Goal: Book appointment/travel/reservation

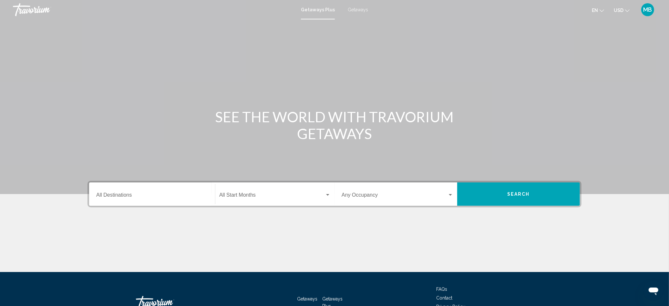
click at [326, 12] on span "Getaways Plus" at bounding box center [318, 9] width 34 height 5
click at [314, 12] on span "Getaways Plus" at bounding box center [318, 9] width 34 height 5
click at [306, 12] on link "Getaways Plus" at bounding box center [318, 9] width 34 height 5
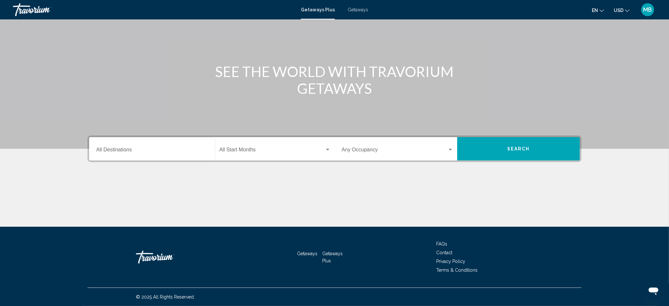
click at [96, 148] on input "Destination All Destinations" at bounding box center [152, 151] width 112 height 6
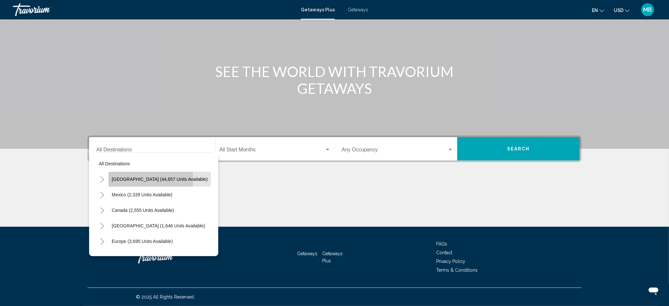
click at [112, 176] on span "[GEOGRAPHIC_DATA] (44,657 units available)" at bounding box center [160, 178] width 96 height 5
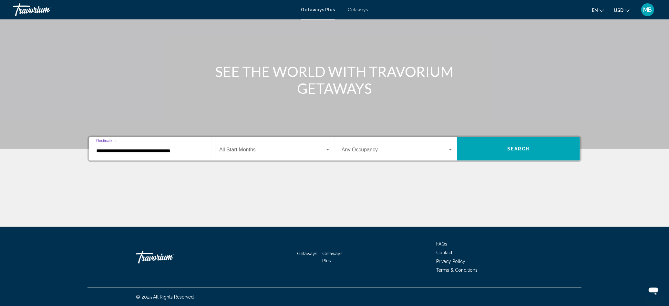
click at [151, 148] on input "**********" at bounding box center [152, 151] width 112 height 6
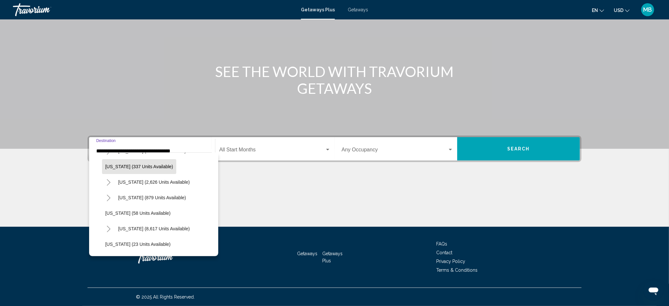
scroll to position [65, 0]
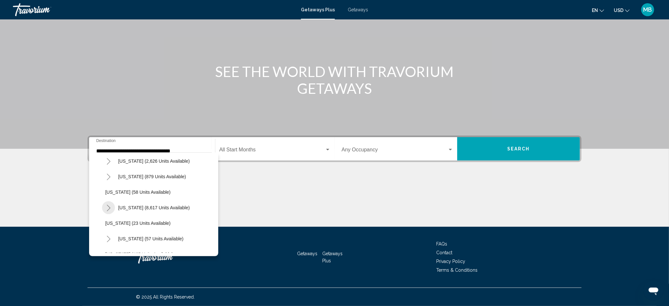
click at [106, 204] on icon "Toggle Florida (8,617 units available)" at bounding box center [108, 207] width 5 height 6
click at [112, 236] on span "[GEOGRAPHIC_DATA] (2,151 units available)" at bounding box center [158, 238] width 93 height 5
type input "**********"
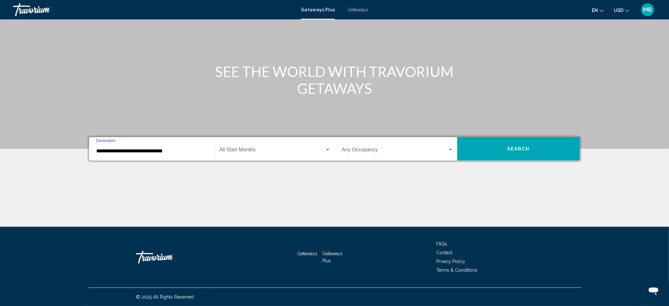
scroll to position [132, 0]
click at [252, 139] on div "Start Month All Start Months" at bounding box center [274, 149] width 111 height 20
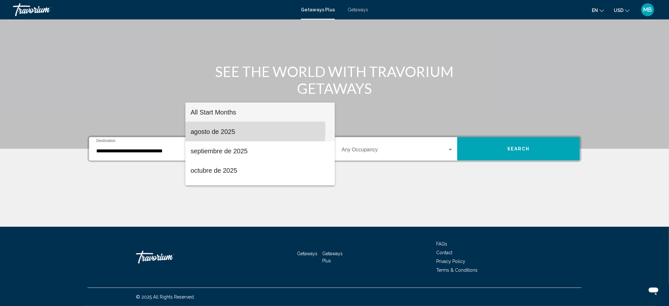
click at [223, 130] on span "agosto de 2025" at bounding box center [260, 131] width 139 height 19
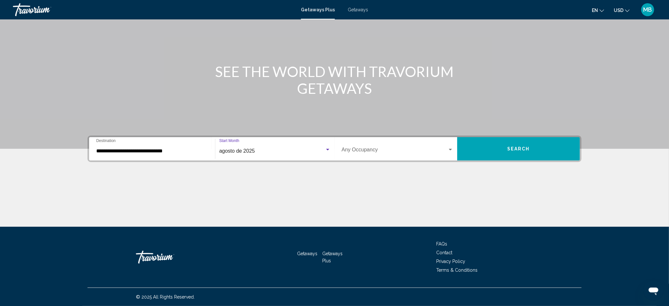
click at [453, 147] on div "Search widget" at bounding box center [451, 149] width 6 height 5
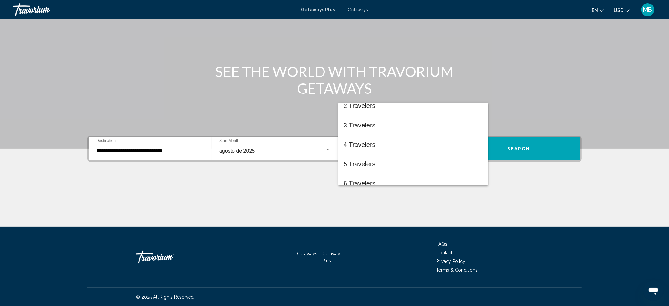
scroll to position [0, 0]
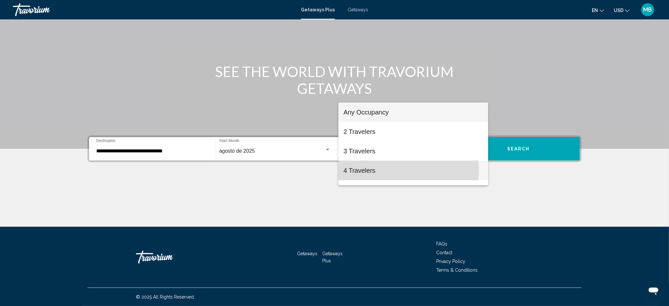
click at [366, 171] on span "4 Travelers" at bounding box center [414, 170] width 140 height 19
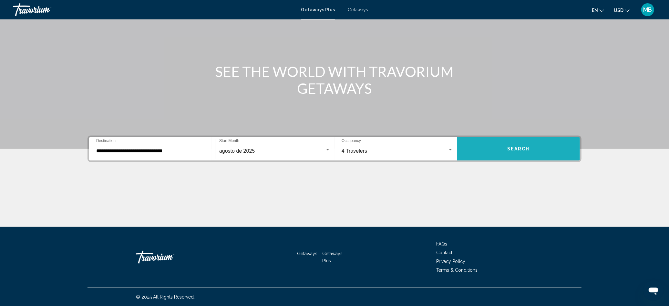
click at [530, 146] on span "Search" at bounding box center [518, 148] width 23 height 5
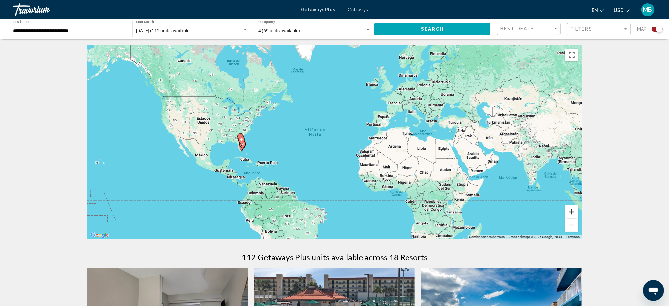
click at [578, 218] on button "Ampliar" at bounding box center [572, 211] width 13 height 13
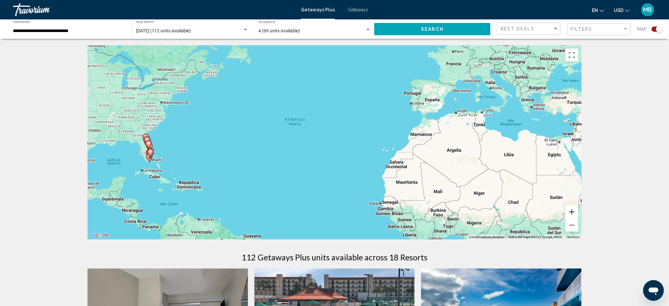
click at [578, 218] on button "Ampliar" at bounding box center [572, 211] width 13 height 13
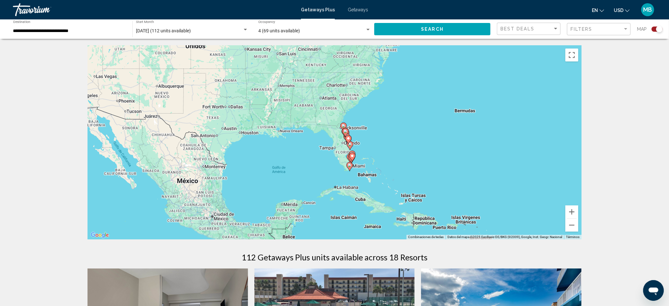
drag, startPoint x: 113, startPoint y: 179, endPoint x: 501, endPoint y: 168, distance: 388.1
click at [501, 168] on div "Para activar la función de arrastre con el teclado, pulsa Alt + Intro. Cuando h…" at bounding box center [335, 142] width 494 height 194
click at [578, 218] on button "Ampliar" at bounding box center [572, 211] width 13 height 13
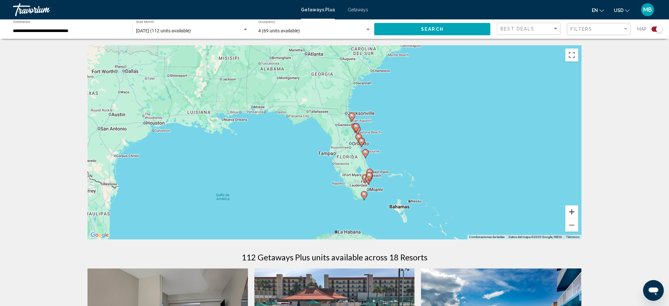
click at [578, 218] on button "Ampliar" at bounding box center [572, 211] width 13 height 13
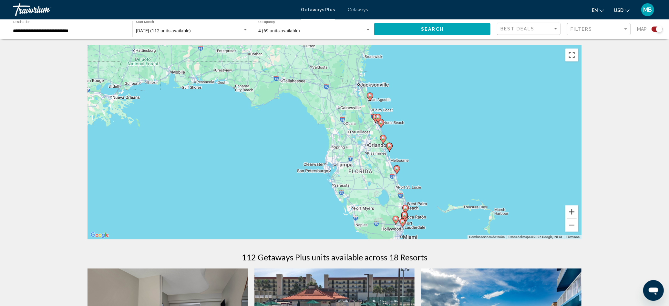
scroll to position [65, 0]
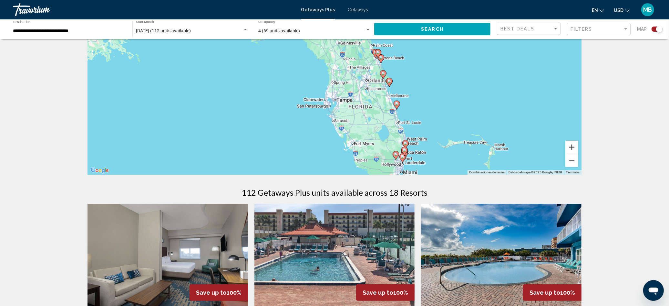
click at [578, 153] on button "Ampliar" at bounding box center [572, 146] width 13 height 13
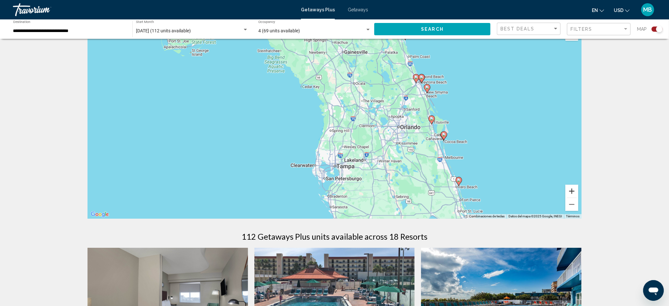
scroll to position [0, 0]
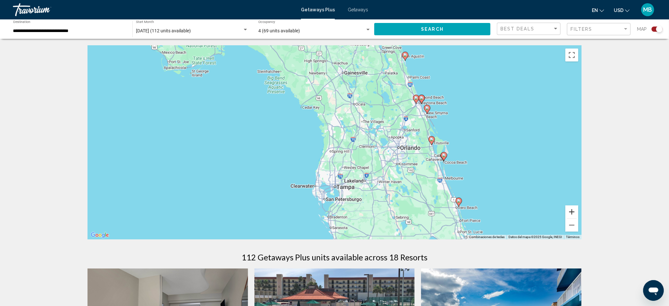
click at [578, 218] on button "Ampliar" at bounding box center [572, 211] width 13 height 13
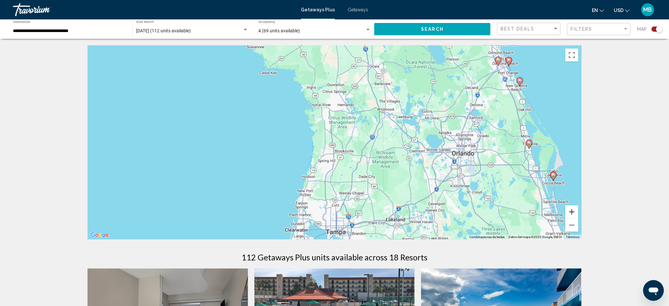
click at [578, 218] on button "Ampliar" at bounding box center [572, 211] width 13 height 13
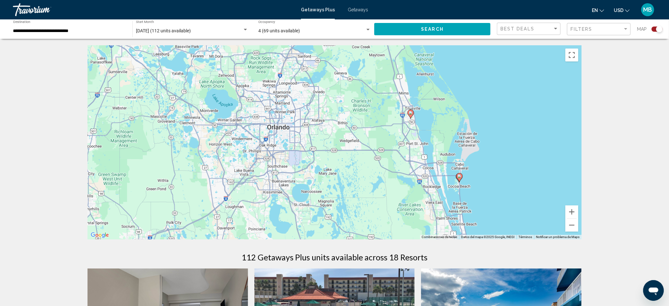
drag, startPoint x: 496, startPoint y: 164, endPoint x: 183, endPoint y: 127, distance: 314.8
click at [183, 127] on div "Para activar la función de arrastre con el teclado, pulsa Alt + Intro. Cuando h…" at bounding box center [335, 142] width 494 height 194
click at [578, 218] on button "Ampliar" at bounding box center [572, 211] width 13 height 13
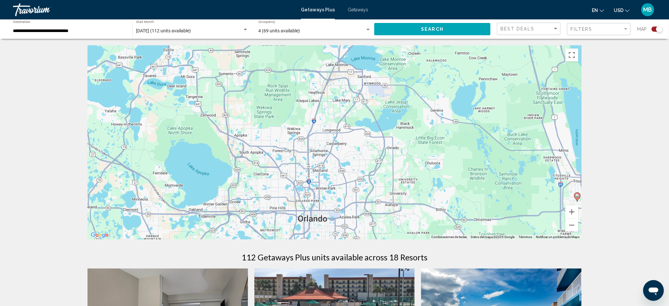
drag, startPoint x: 228, startPoint y: 119, endPoint x: 325, endPoint y: 211, distance: 133.2
click at [321, 217] on div "Para activar la función de arrastre con el teclado, pulsa Alt + Intro. Cuando h…" at bounding box center [335, 142] width 494 height 194
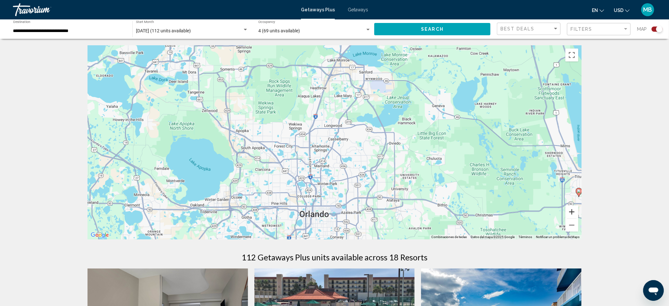
click at [578, 218] on button "Ampliar" at bounding box center [572, 211] width 13 height 13
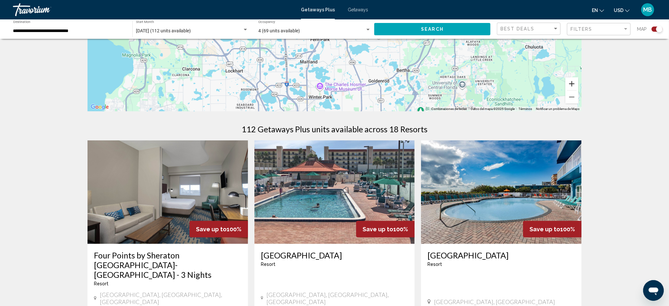
scroll to position [129, 0]
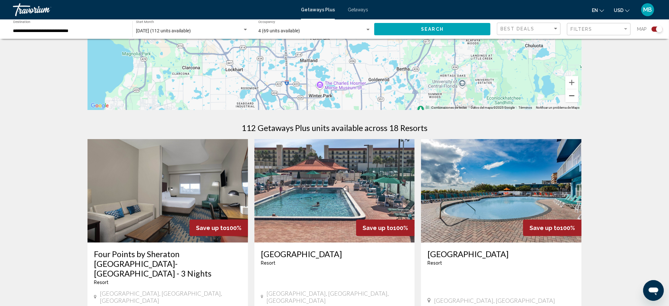
click at [578, 102] on button "Reducir" at bounding box center [572, 95] width 13 height 13
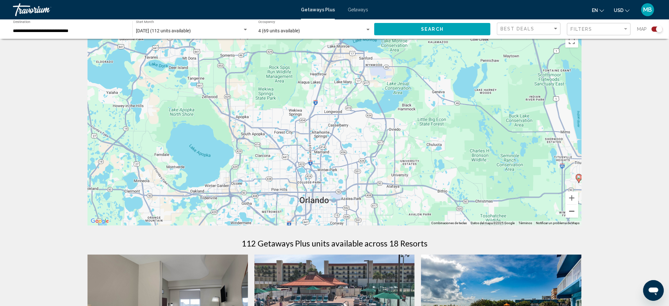
scroll to position [0, 0]
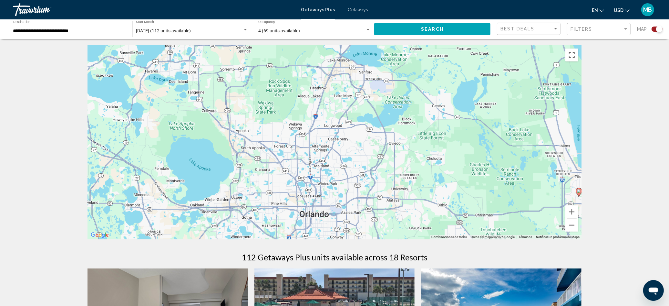
click at [578, 231] on button "Reducir" at bounding box center [572, 224] width 13 height 13
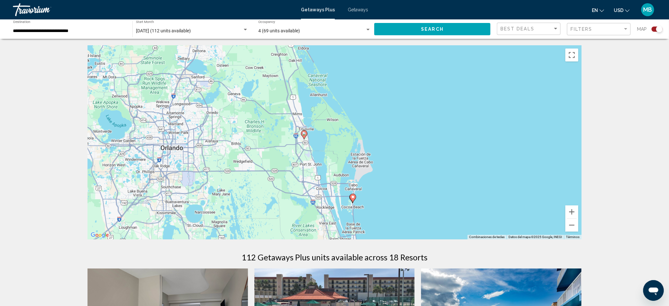
drag, startPoint x: 321, startPoint y: 184, endPoint x: 169, endPoint y: 153, distance: 154.8
click at [169, 153] on div "Para activar la función de arrastre con el teclado, pulsa Alt + Intro. Cuando h…" at bounding box center [335, 142] width 494 height 194
click at [254, 186] on div "Para activar la función de arrastre con el teclado, pulsa Alt + Intro. Cuando h…" at bounding box center [335, 142] width 494 height 194
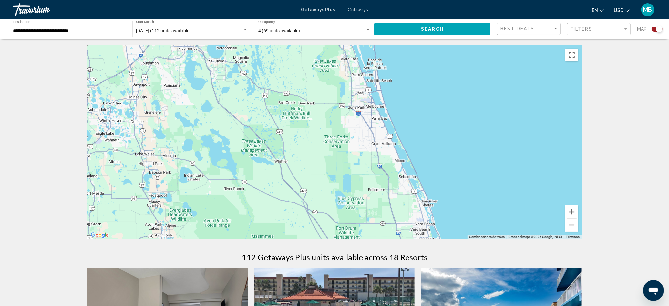
drag, startPoint x: 254, startPoint y: 186, endPoint x: 275, endPoint y: 20, distance: 167.4
click at [275, 20] on div "**********" at bounding box center [334, 153] width 669 height 306
click at [315, 163] on div "Para activar la función de arrastre con el teclado, pulsa Alt + Intro. Cuando h…" at bounding box center [335, 142] width 494 height 194
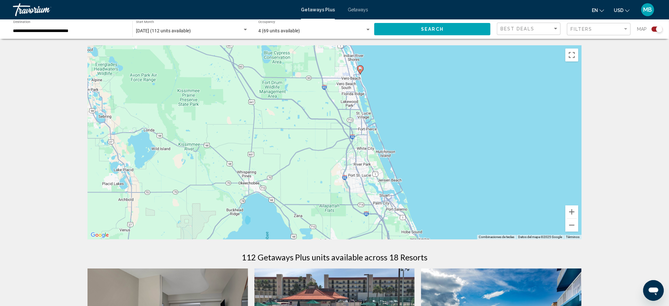
drag, startPoint x: 330, startPoint y: 201, endPoint x: 256, endPoint y: 56, distance: 163.4
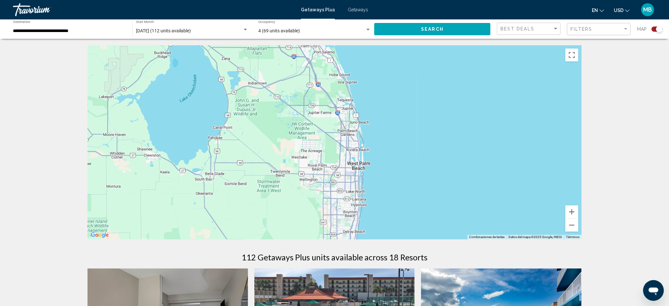
drag, startPoint x: 301, startPoint y: 203, endPoint x: 229, endPoint y: 45, distance: 173.7
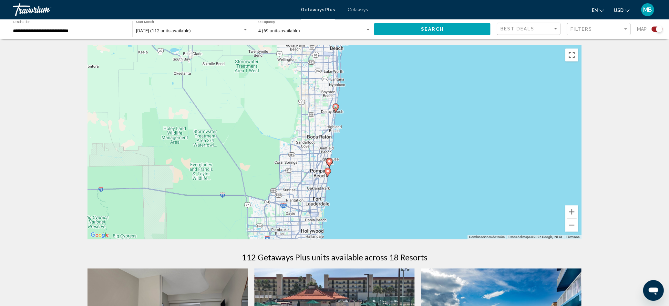
drag, startPoint x: 272, startPoint y: 232, endPoint x: 250, endPoint y: 112, distance: 121.7
click at [250, 112] on div "Para activar la función de arrastre con el teclado, pulsa Alt + Intro. Cuando h…" at bounding box center [335, 142] width 494 height 194
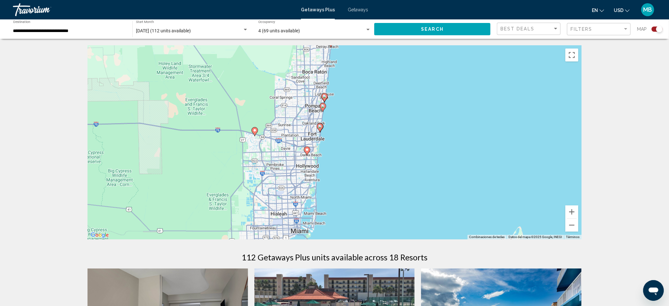
drag, startPoint x: 246, startPoint y: 153, endPoint x: 241, endPoint y: 87, distance: 66.1
click at [241, 87] on div "Para activar la función de arrastre con el teclado, pulsa Alt + Intro. Cuando h…" at bounding box center [335, 142] width 494 height 194
click at [307, 155] on icon "Main content" at bounding box center [307, 151] width 6 height 8
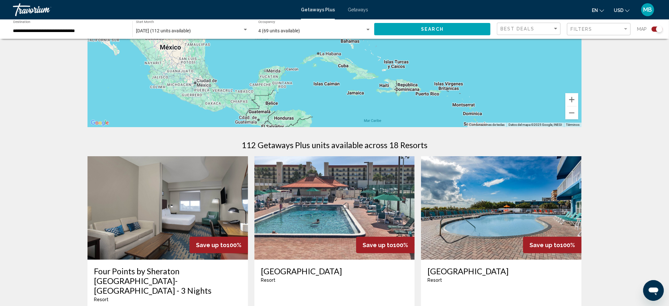
scroll to position [65, 0]
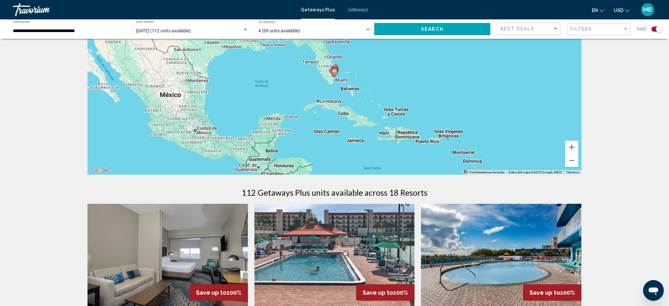
click at [336, 73] on image "Main content" at bounding box center [335, 71] width 4 height 4
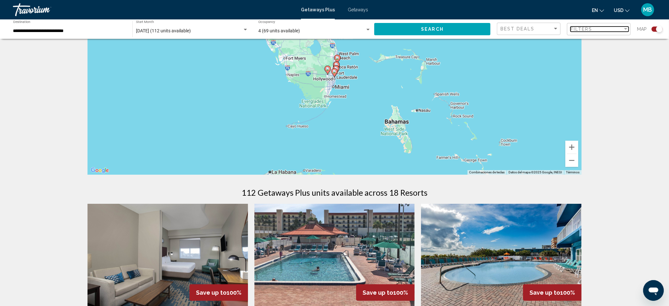
click at [623, 32] on div "Filter" at bounding box center [626, 28] width 6 height 5
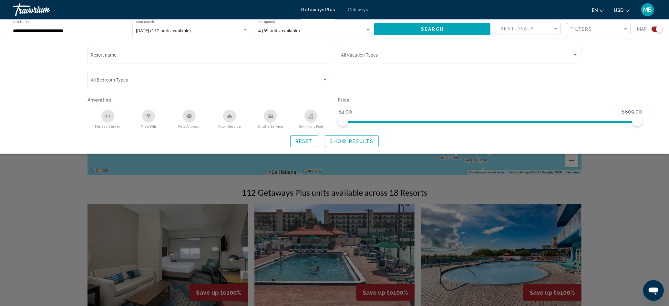
click at [595, 147] on div "Resort name Vacation Types All Vacation Types Bedroom Types All Bedroom Types A…" at bounding box center [335, 96] width 520 height 101
click at [623, 32] on div "Filter" at bounding box center [626, 28] width 6 height 5
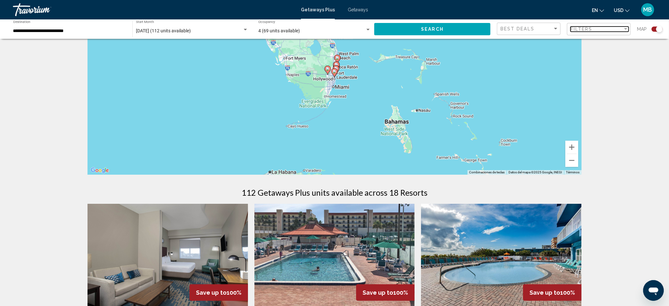
scroll to position [0, 0]
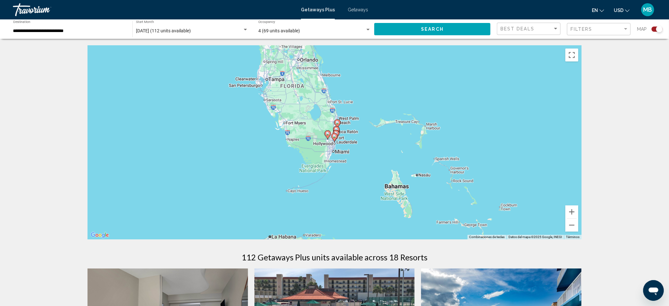
click at [335, 135] on icon "Main content" at bounding box center [337, 130] width 6 height 8
type input "**********"
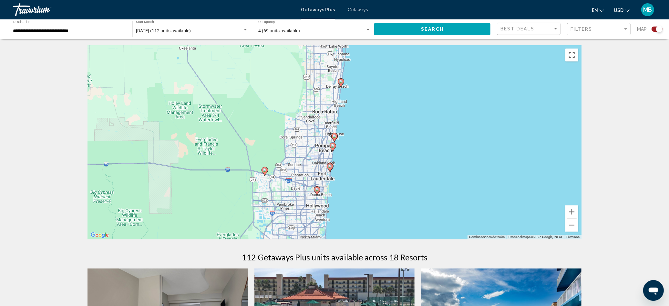
click at [331, 184] on div "Para desplazarte, pulsa las teclas [PERSON_NAME]. Para activar la función de ar…" at bounding box center [335, 142] width 494 height 194
click at [317, 176] on div "Para activar la función de arrastre con el teclado, pulsa Alt + Intro. Cuando h…" at bounding box center [335, 142] width 494 height 194
click at [335, 179] on div "Para activar la función de arrastre con el teclado, pulsa Alt + Intro. Cuando h…" at bounding box center [335, 142] width 494 height 194
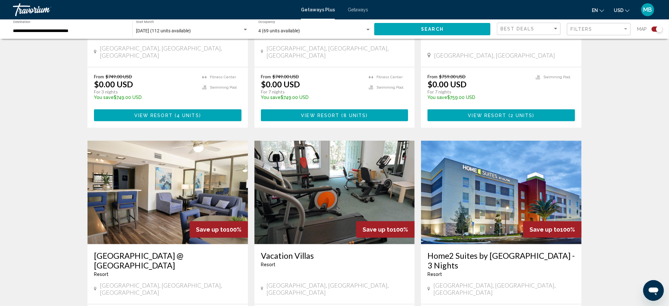
scroll to position [452, 0]
